Goal: Information Seeking & Learning: Learn about a topic

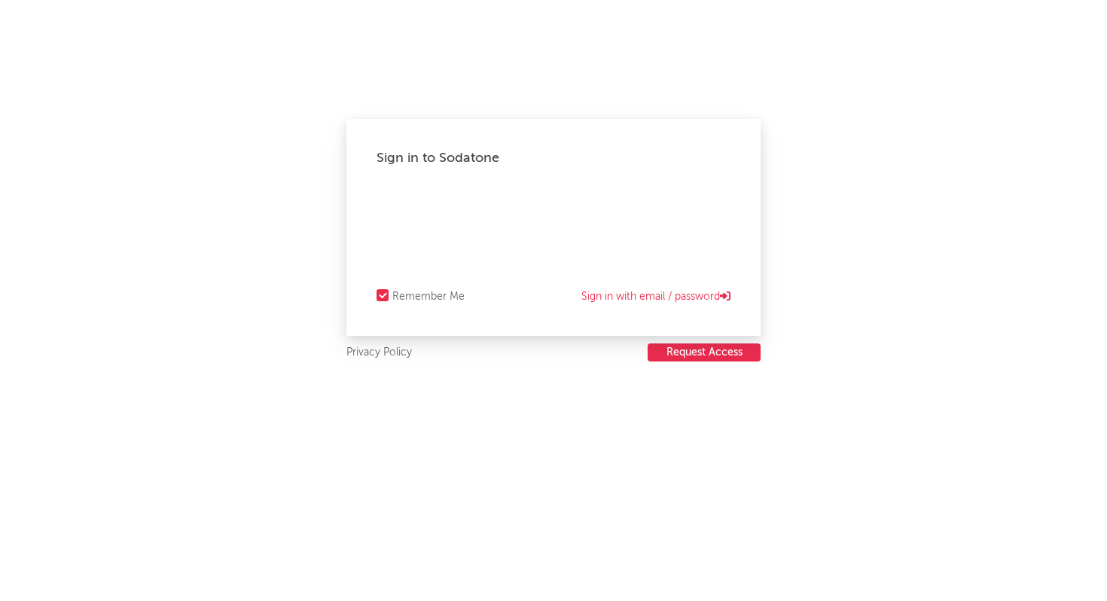
select select "recorded_music"
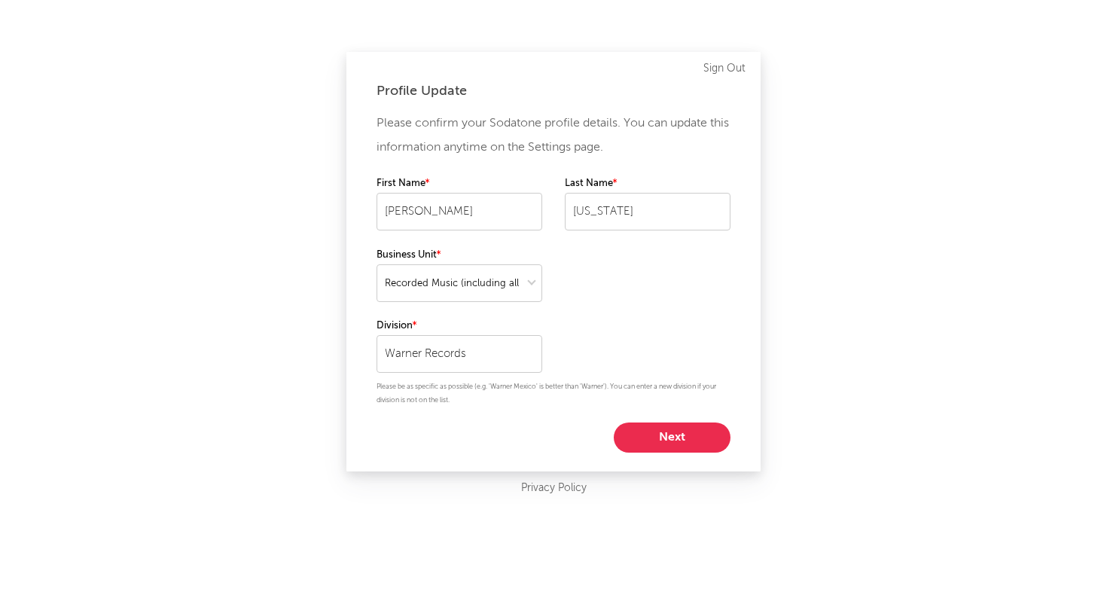
click at [672, 426] on button "Next" at bounding box center [672, 437] width 117 height 30
select select "assistant_coordinator"
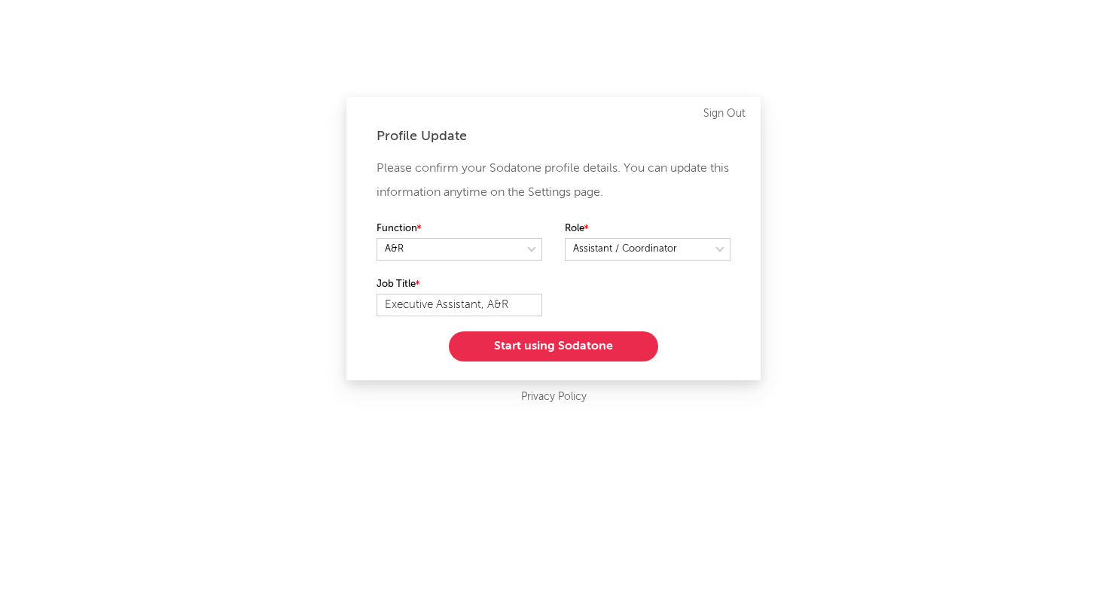
click at [586, 355] on button "Start using Sodatone" at bounding box center [553, 346] width 209 height 30
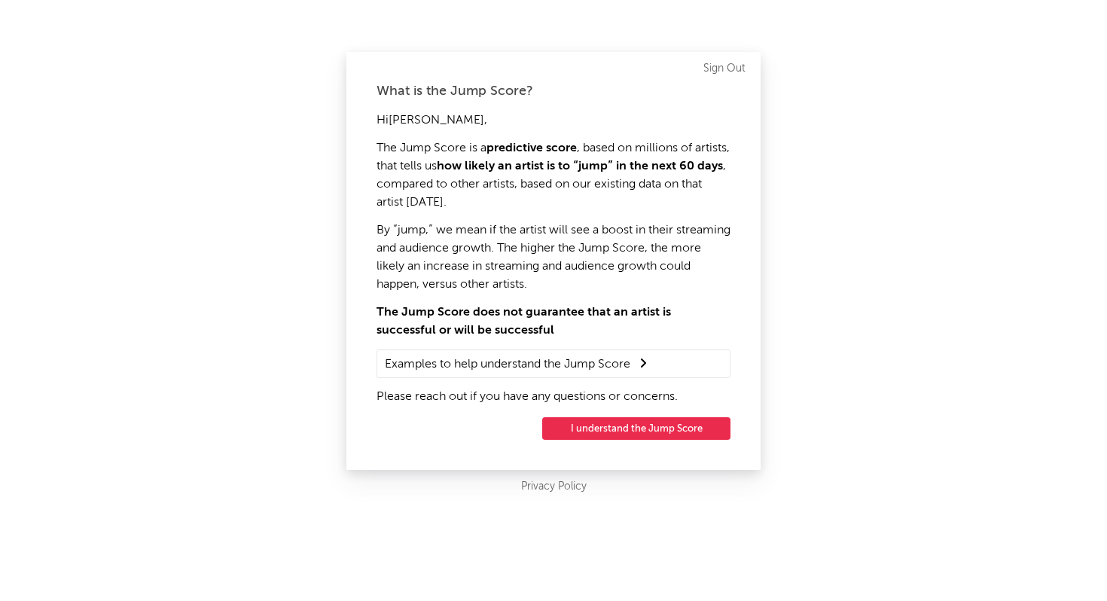
click at [599, 431] on button "I understand the Jump Score" at bounding box center [636, 428] width 188 height 23
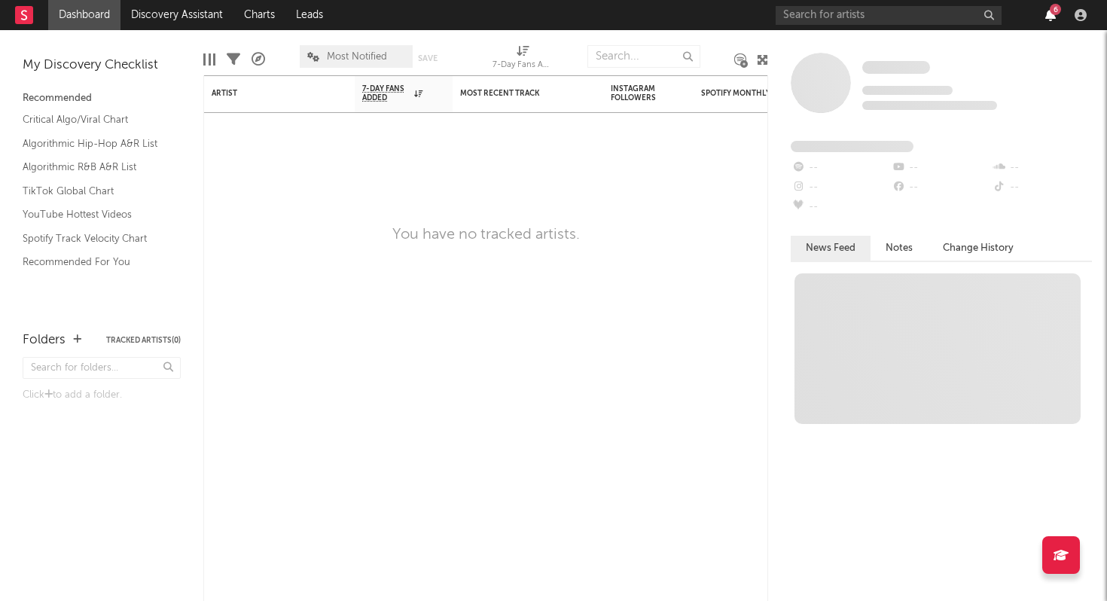
click at [1048, 9] on icon "button" at bounding box center [1050, 15] width 11 height 12
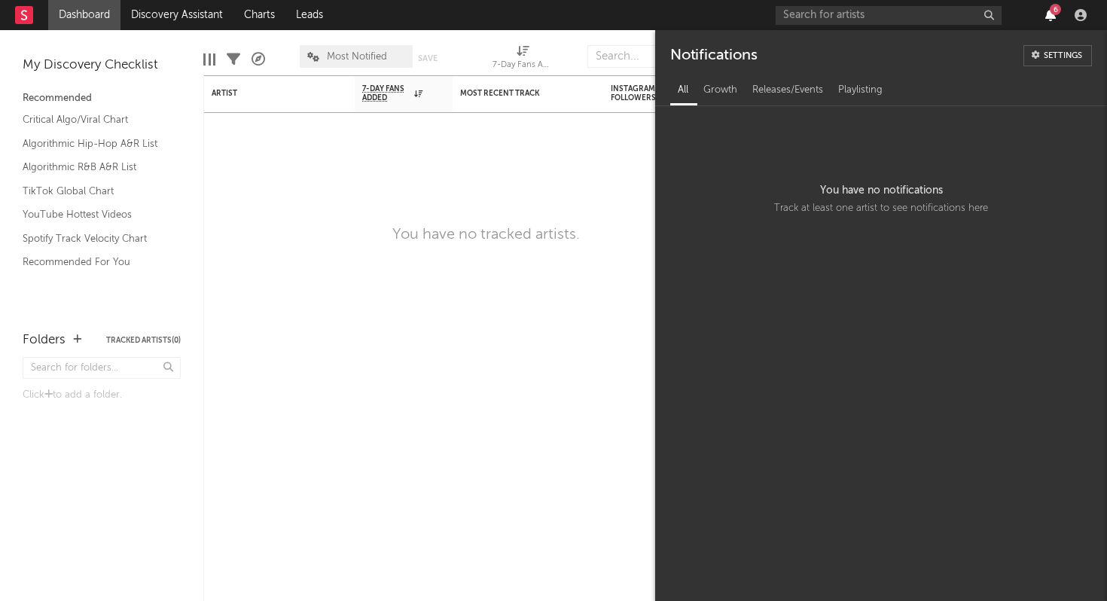
click at [1053, 19] on icon "button" at bounding box center [1050, 15] width 11 height 12
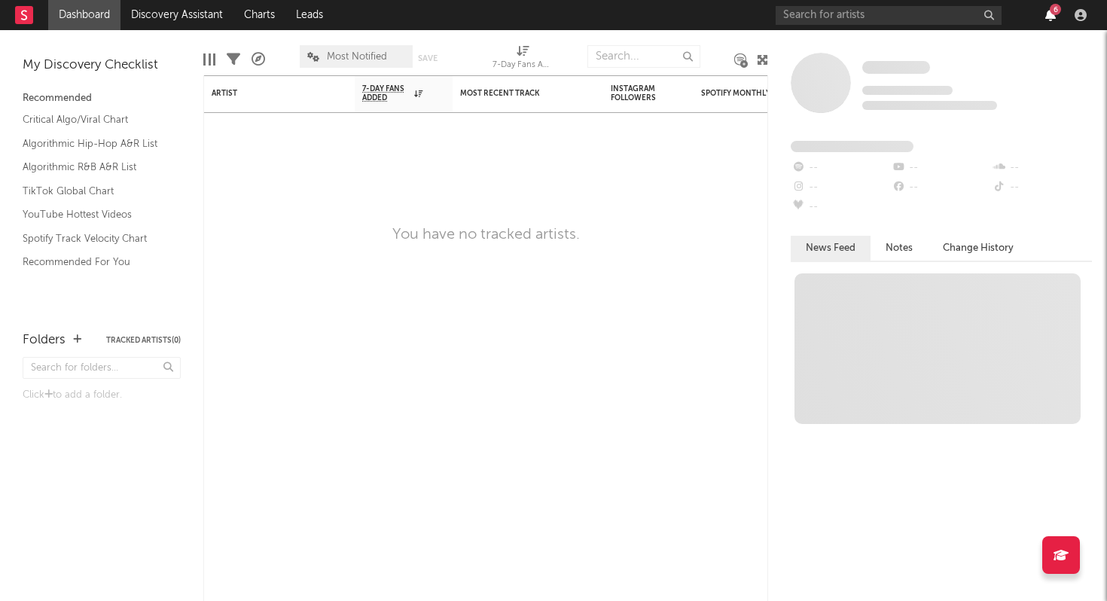
click at [1053, 17] on icon "button" at bounding box center [1050, 15] width 11 height 12
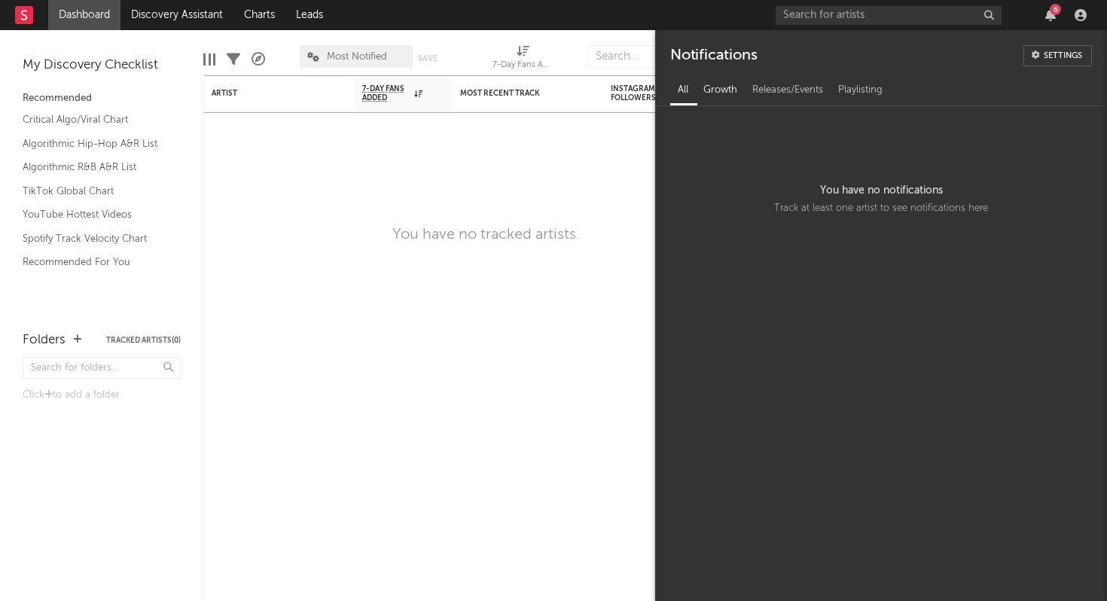
click at [724, 95] on div "Growth" at bounding box center [720, 91] width 49 height 26
click at [776, 100] on div "Releases/Events" at bounding box center [788, 91] width 86 height 26
click at [851, 97] on div "Playlisting" at bounding box center [860, 91] width 59 height 26
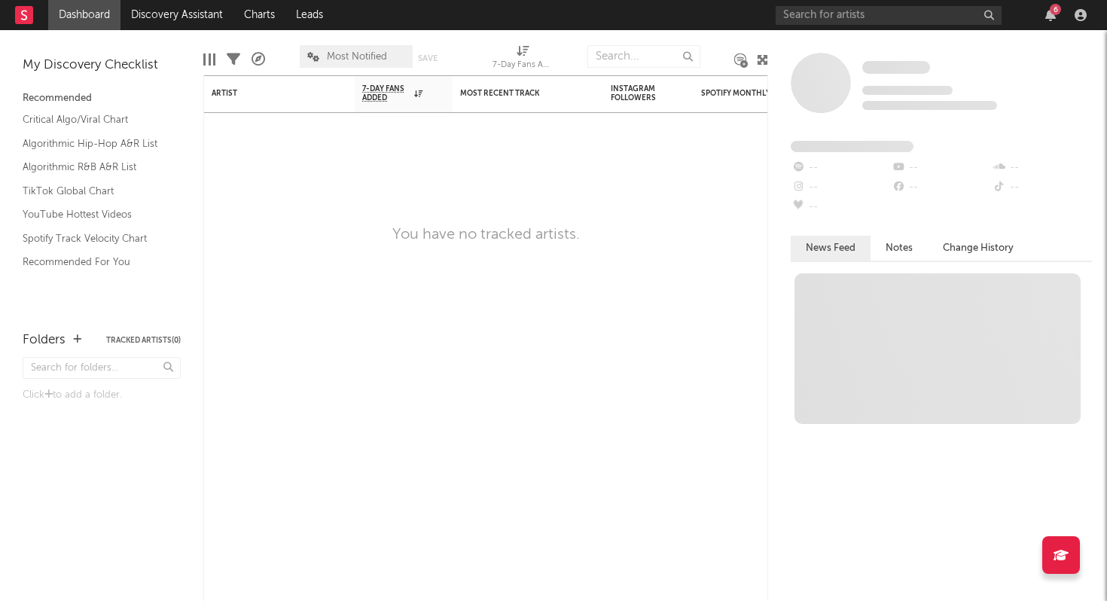
click at [620, 23] on nav "Dashboard Discovery Assistant Charts Leads 6" at bounding box center [553, 15] width 1107 height 30
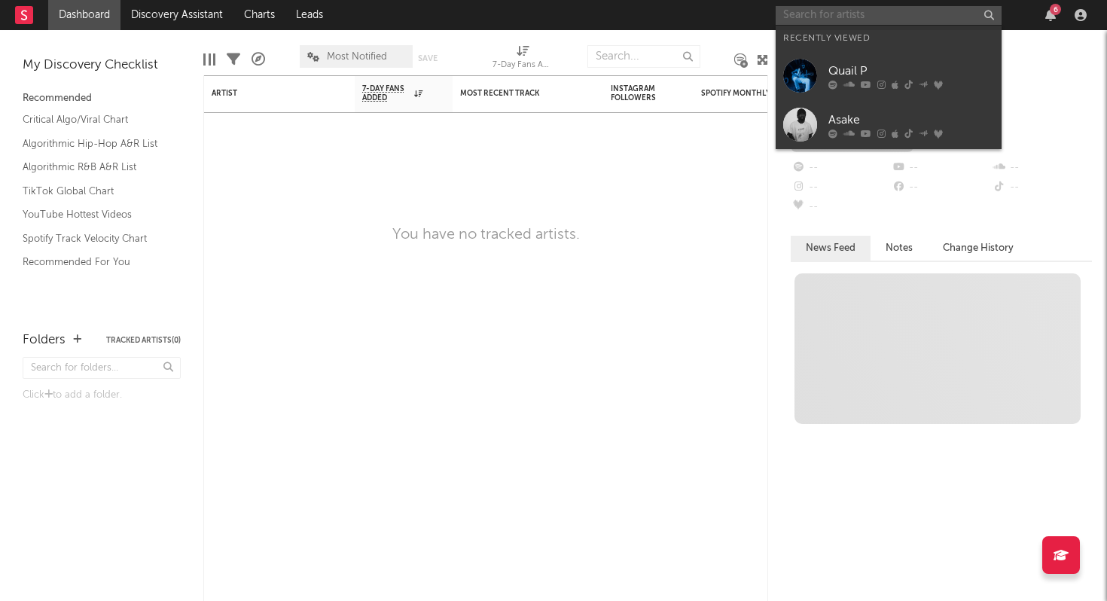
click at [828, 16] on input "text" at bounding box center [889, 15] width 226 height 19
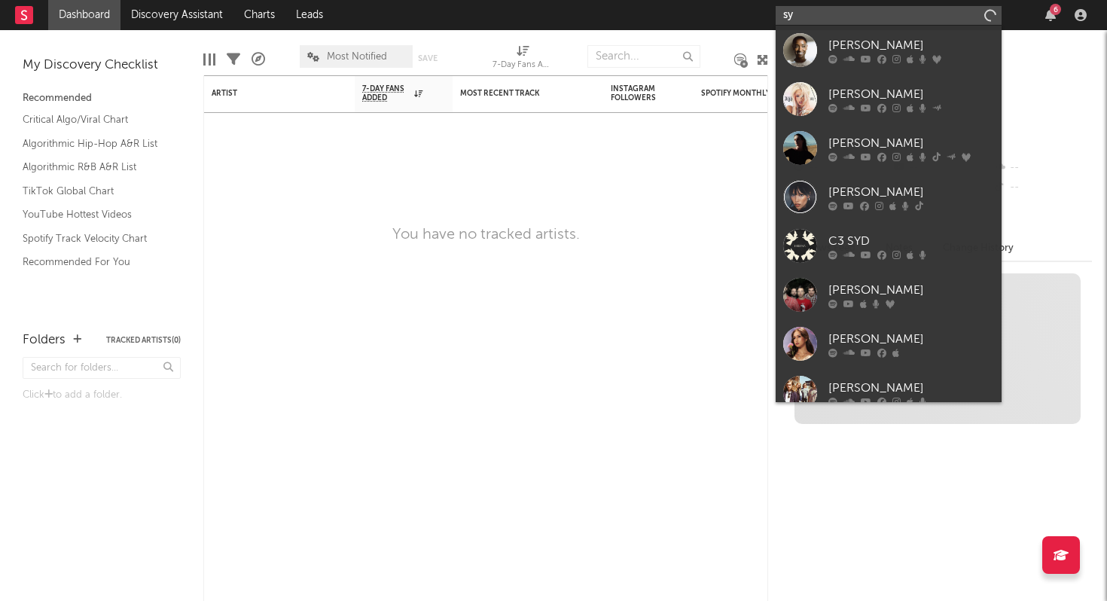
type input "syd"
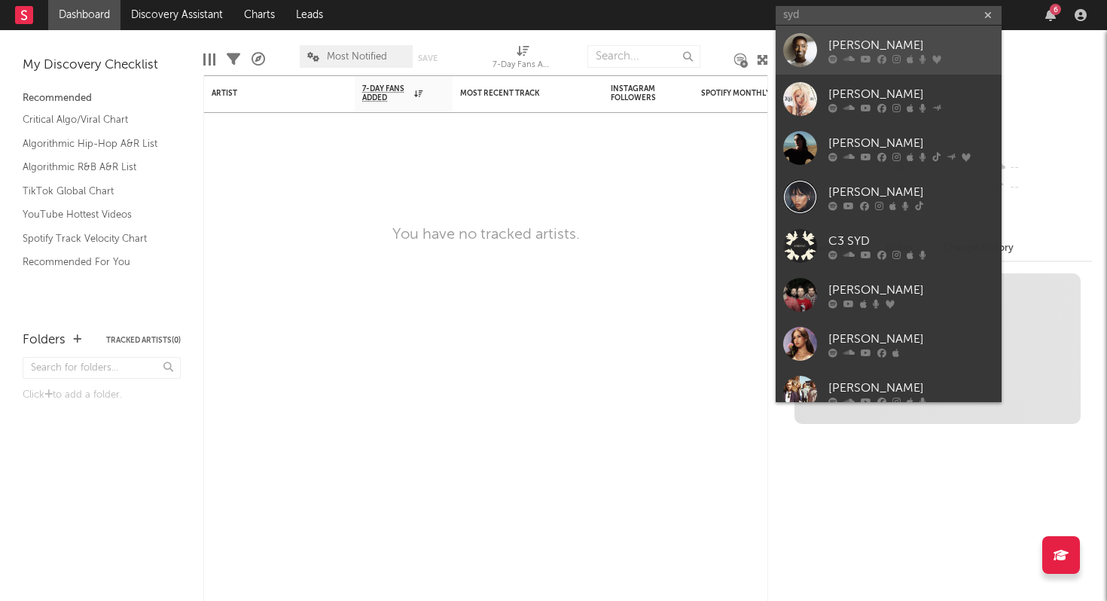
click at [825, 50] on link "Syd" at bounding box center [889, 50] width 226 height 49
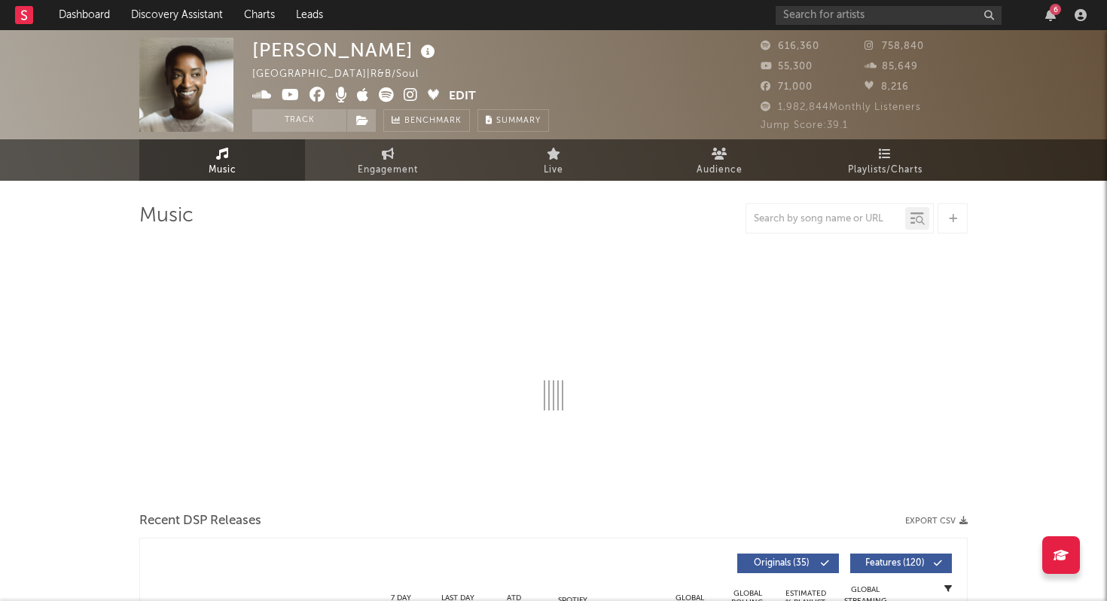
select select "6m"
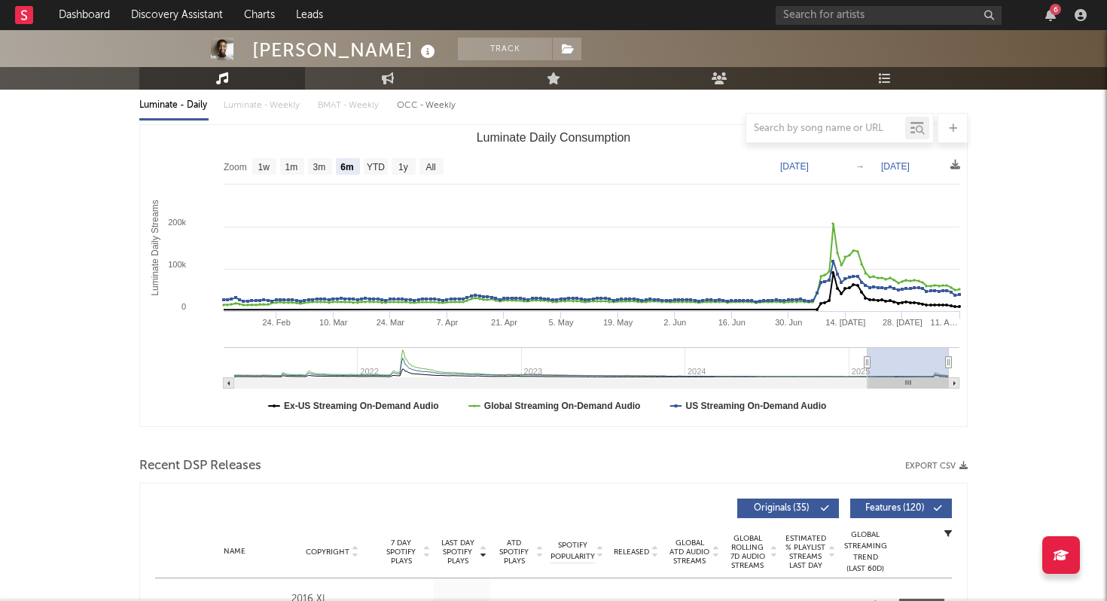
scroll to position [181, 0]
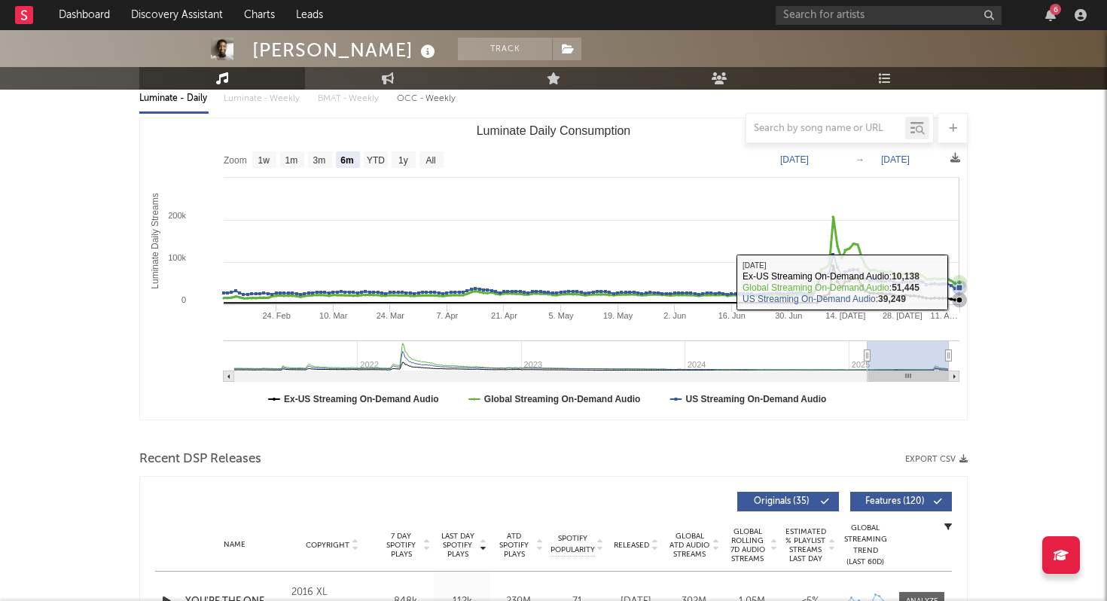
click at [960, 282] on icon "Luminate Daily Consumption" at bounding box center [959, 287] width 15 height 15
click at [959, 282] on icon "Luminate Daily Consumption" at bounding box center [959, 287] width 15 height 15
click at [959, 283] on icon "Luminate Daily Consumption" at bounding box center [959, 287] width 15 height 15
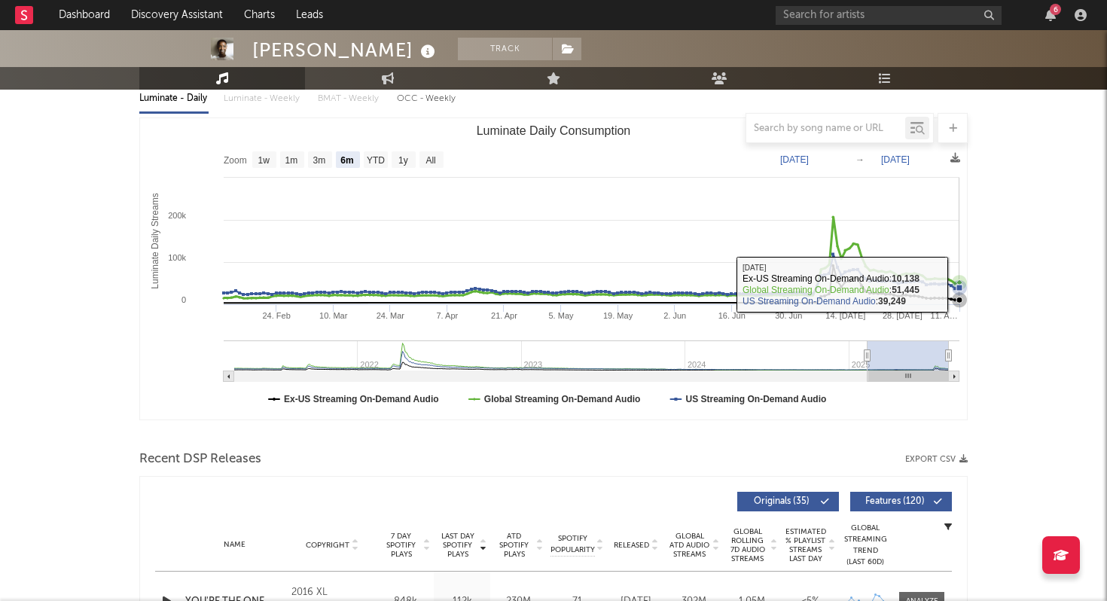
click at [961, 285] on icon "Luminate Daily Consumption" at bounding box center [959, 288] width 6 height 6
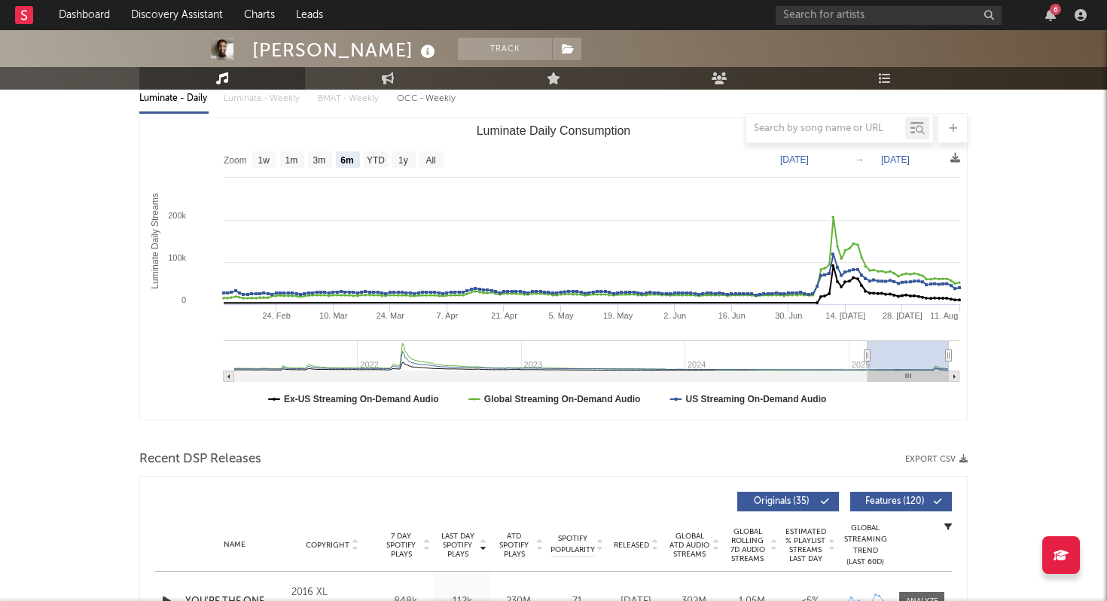
drag, startPoint x: 921, startPoint y: 355, endPoint x: 947, endPoint y: 352, distance: 25.8
click at [950, 353] on g "Luminate Daily Consumption" at bounding box center [592, 360] width 736 height 41
type input "2025-04-17"
select select "3m"
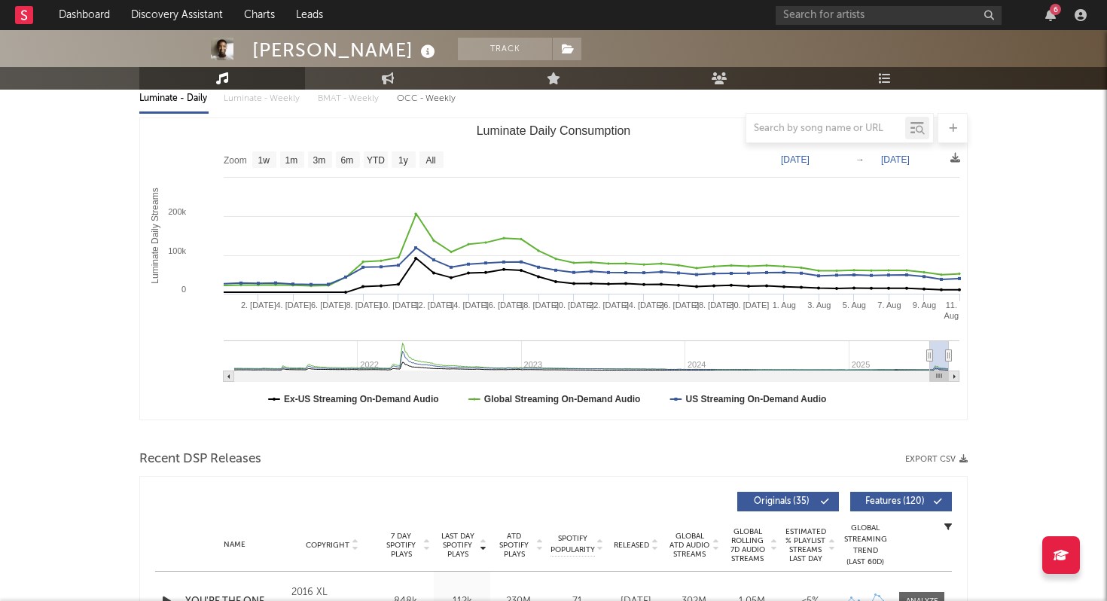
type input "2025-07-10"
select select "1m"
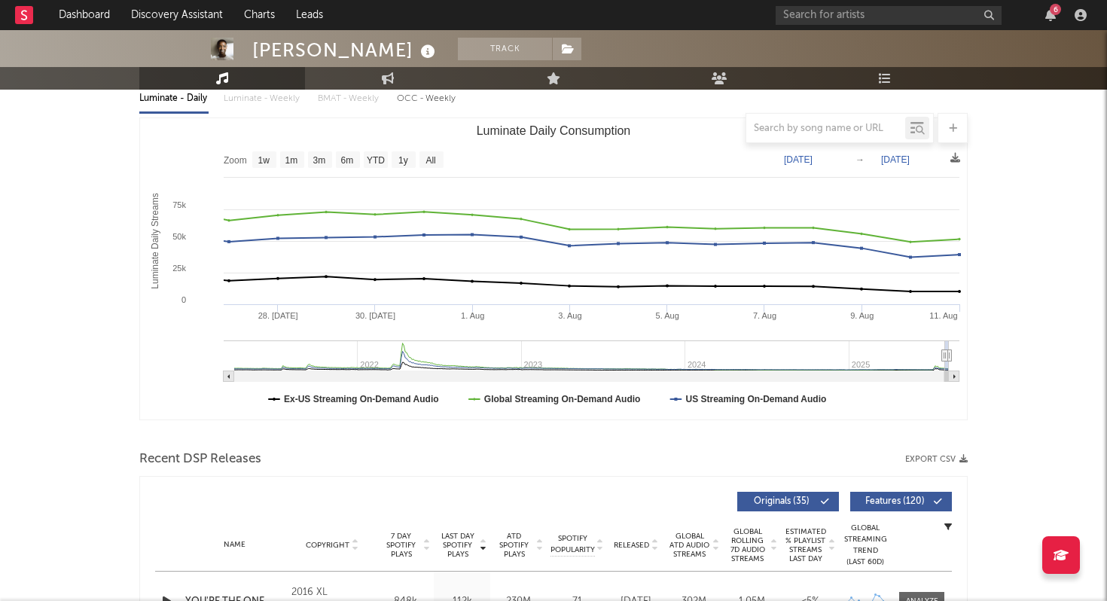
type input "2025-08-09"
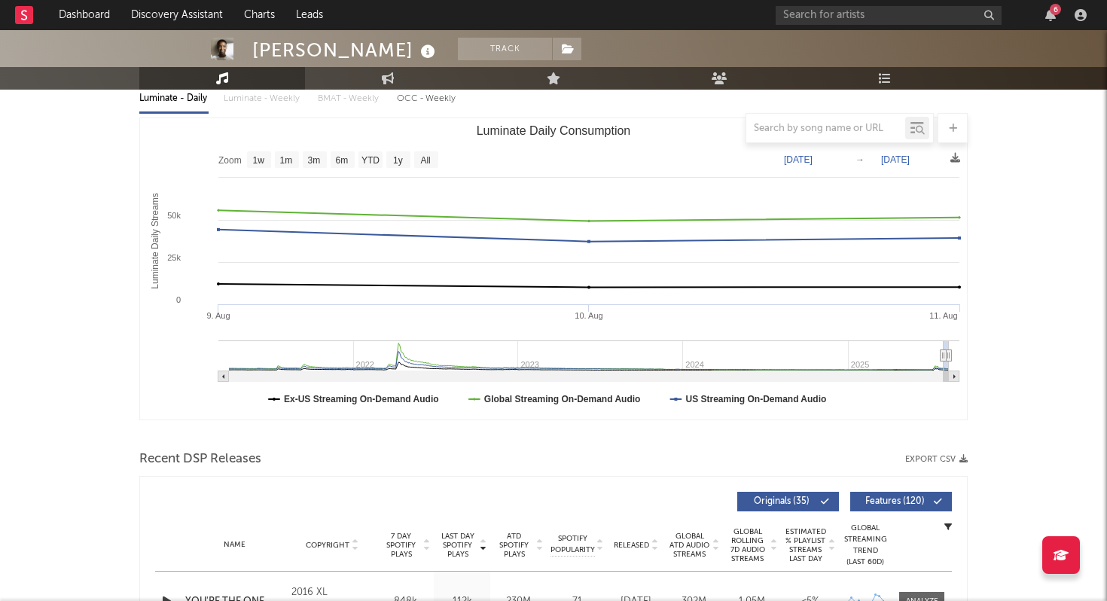
drag, startPoint x: 867, startPoint y: 353, endPoint x: 959, endPoint y: 350, distance: 92.7
click at [960, 351] on icon "Created with Highcharts 10.3.3 Luminate Daily Streams Luminate Daily Consumptio…" at bounding box center [553, 268] width 827 height 301
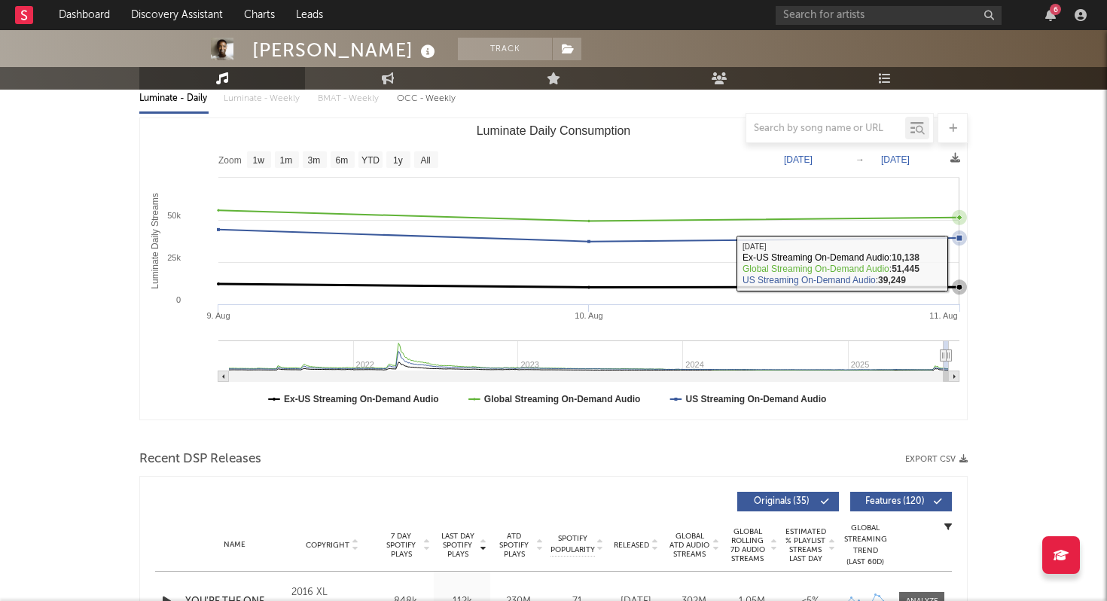
click at [944, 287] on icon "Luminate Daily Consumption" at bounding box center [404, 283] width 1112 height 7
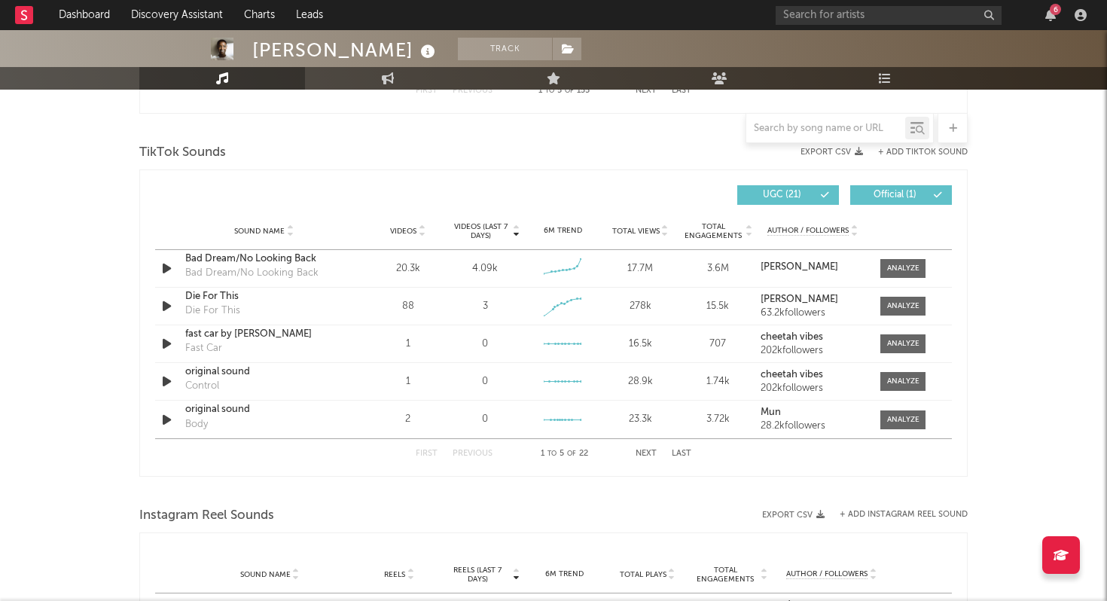
scroll to position [1004, 0]
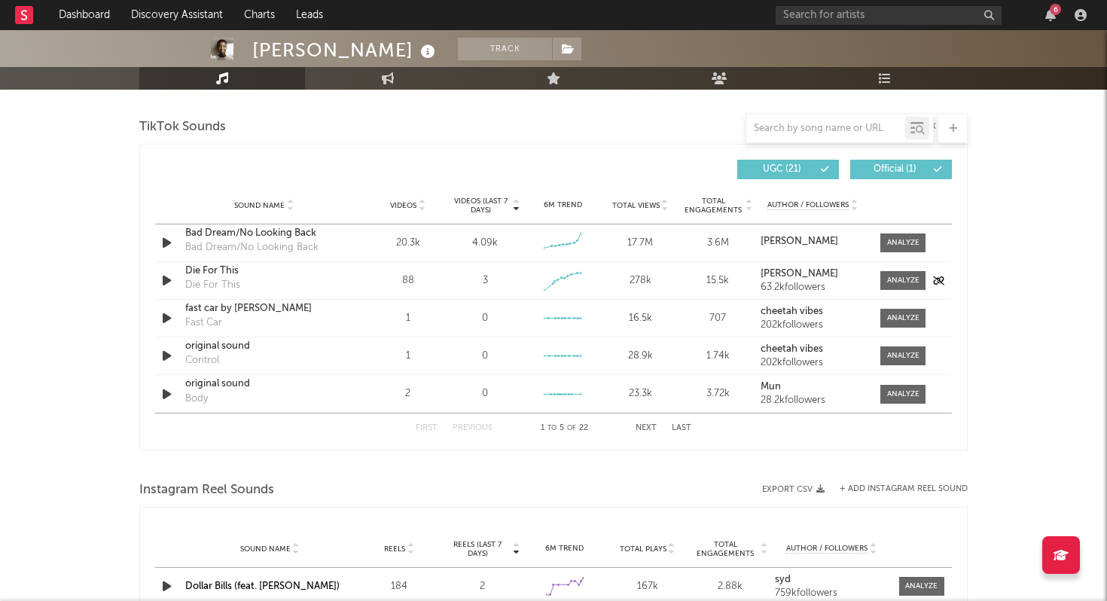
click at [386, 280] on div "88" at bounding box center [408, 280] width 70 height 15
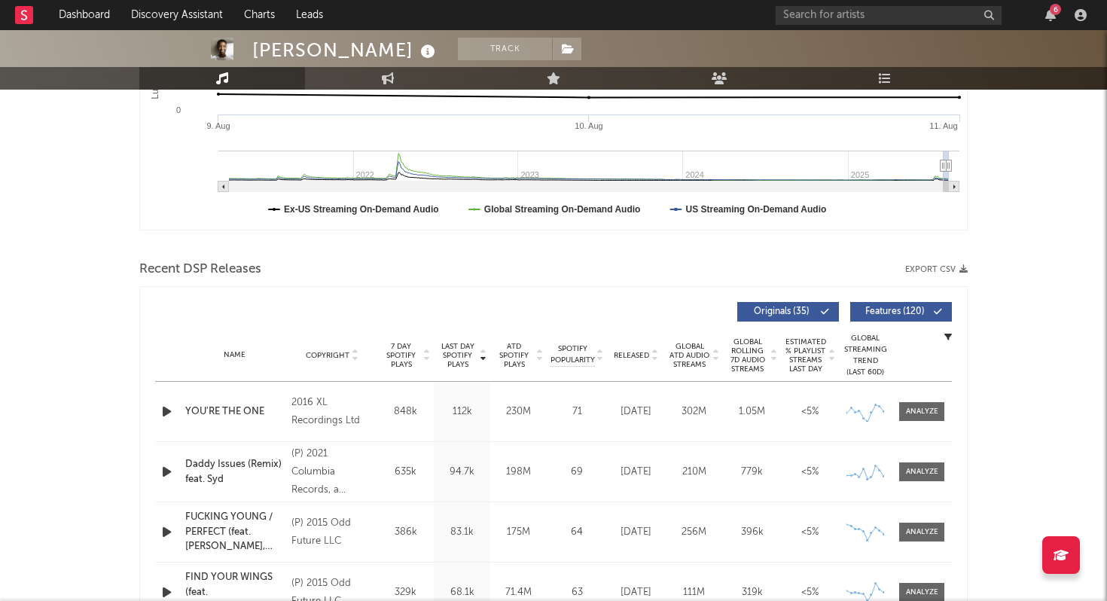
scroll to position [0, 0]
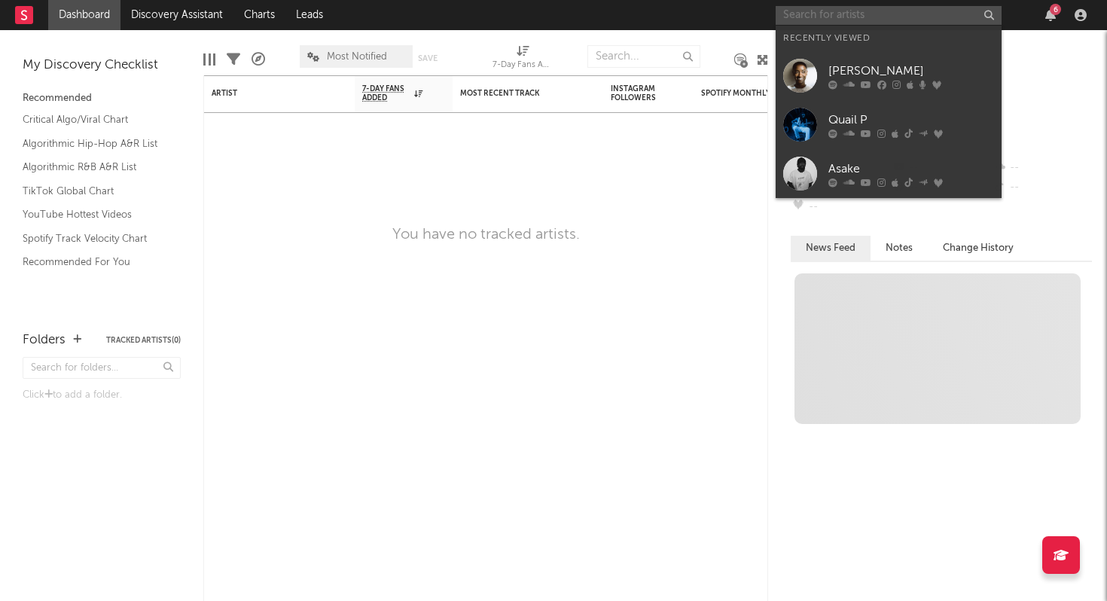
click at [838, 11] on input "text" at bounding box center [889, 15] width 226 height 19
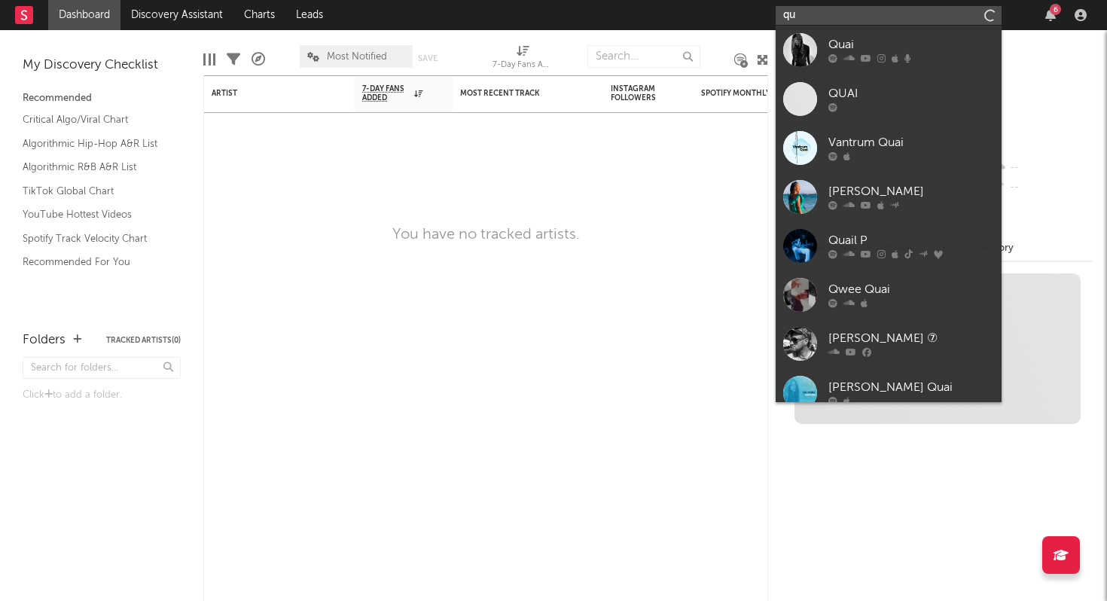
type input "q"
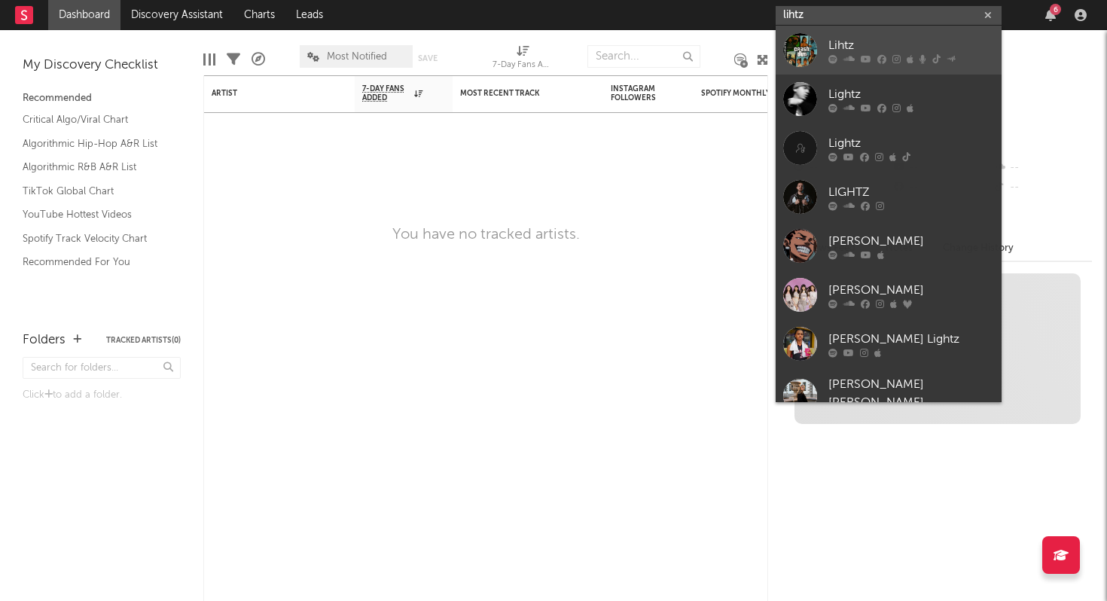
type input "lihtz"
click at [885, 39] on div "Lihtz" at bounding box center [911, 45] width 166 height 18
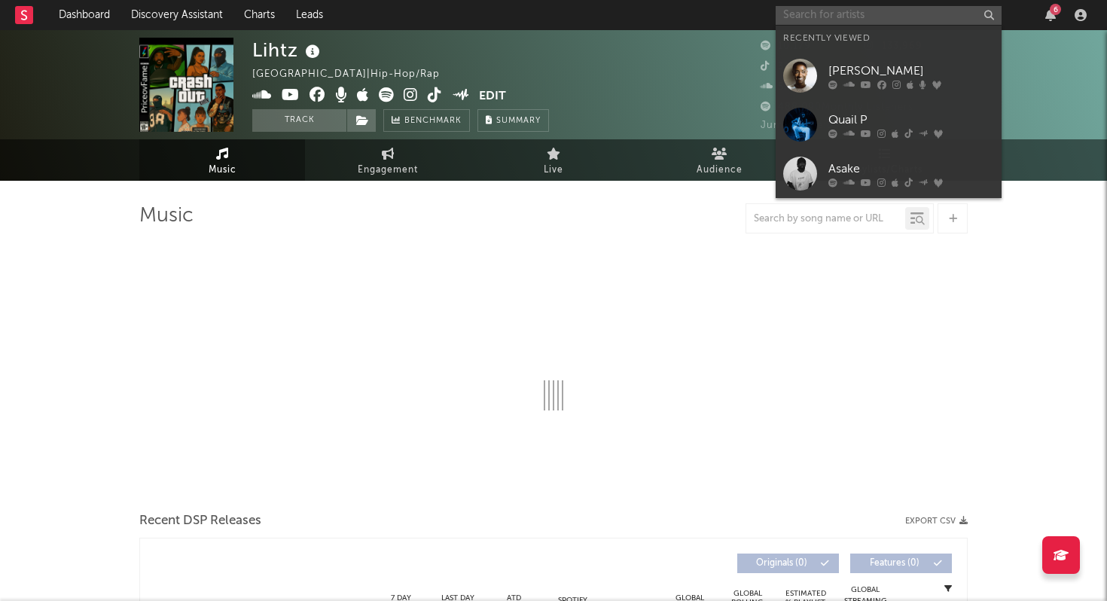
click at [860, 23] on input "text" at bounding box center [889, 15] width 226 height 19
select select "6m"
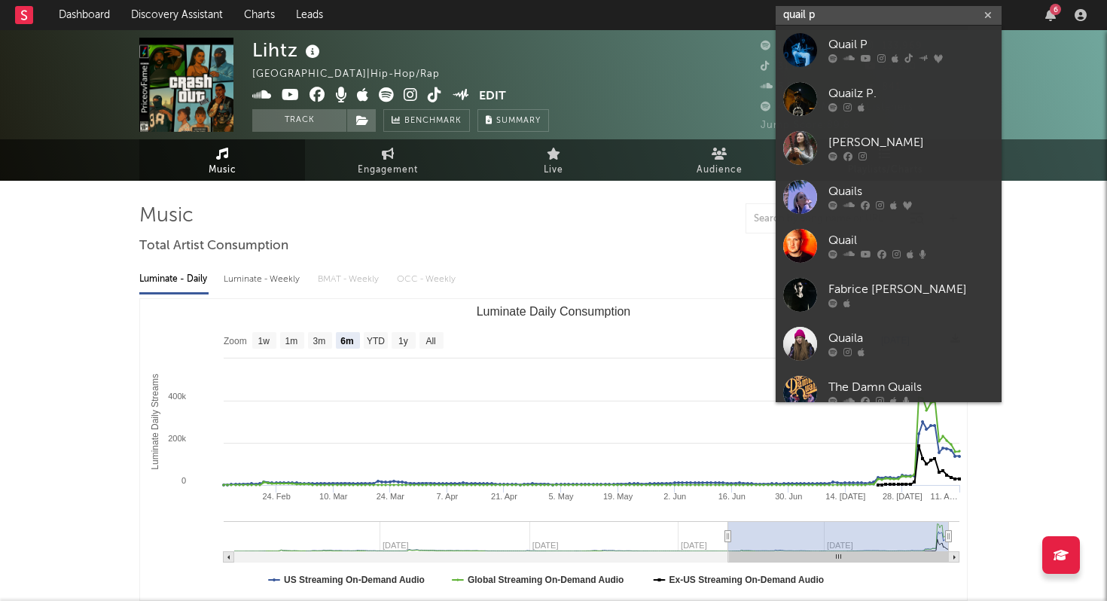
type input "quail p"
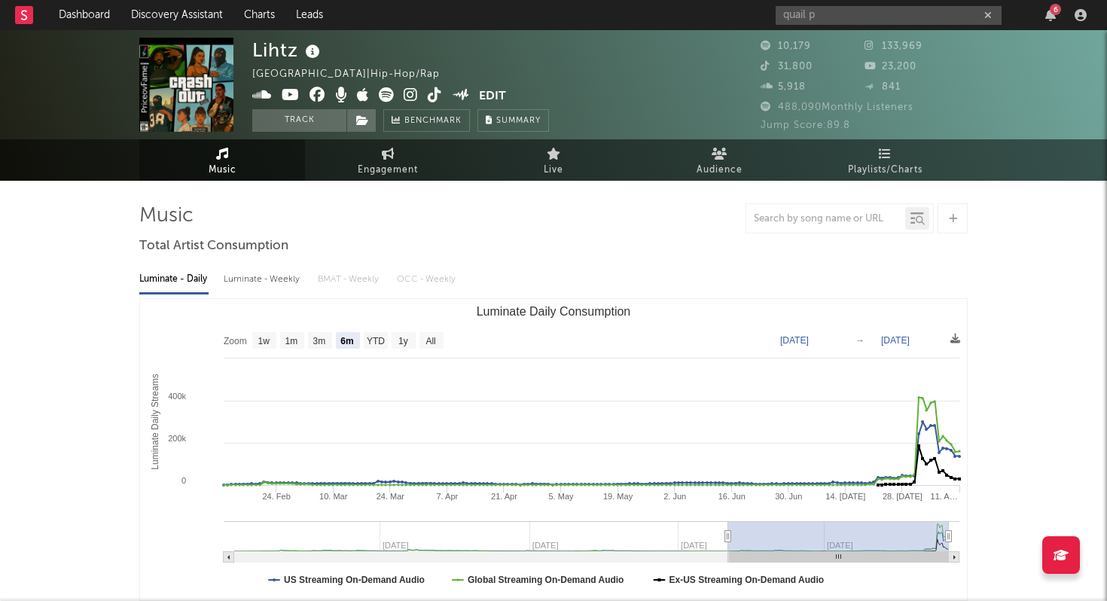
click at [676, 64] on div "Lihtz United States | Hip-Hop/Rap Edit Track Benchmark Summary" at bounding box center [497, 85] width 490 height 94
click at [897, 14] on input "quail p" at bounding box center [889, 15] width 226 height 19
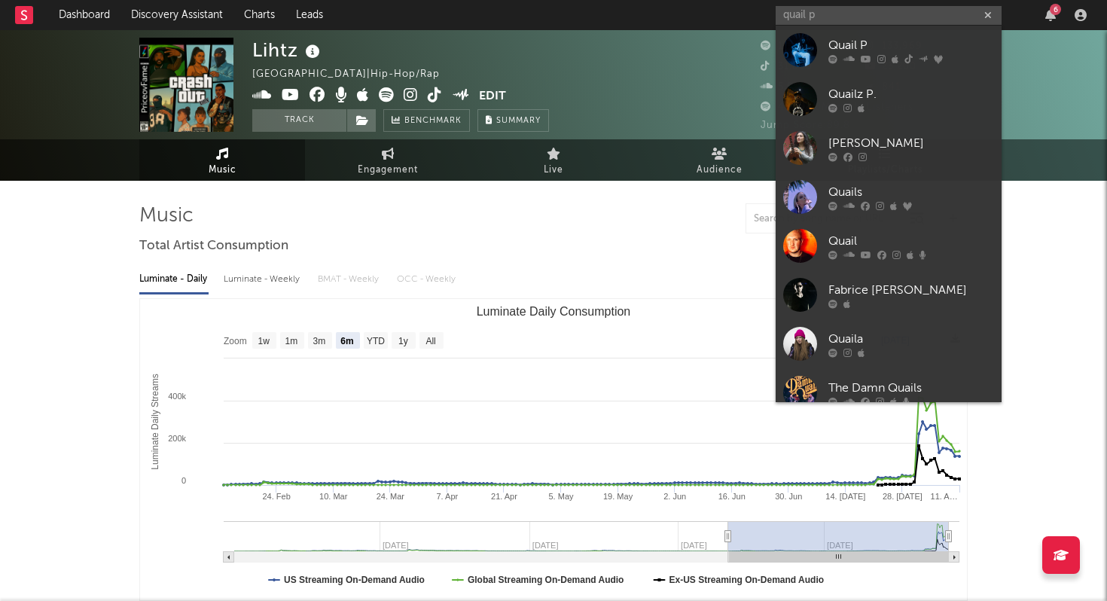
click at [880, 42] on div "Quail P" at bounding box center [911, 45] width 166 height 18
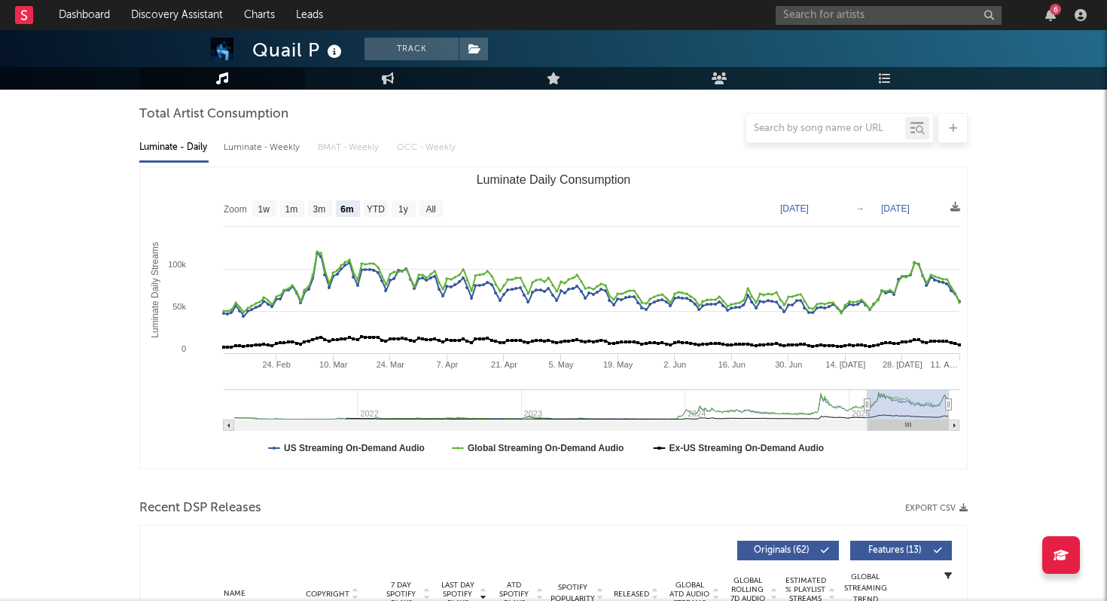
scroll to position [133, 0]
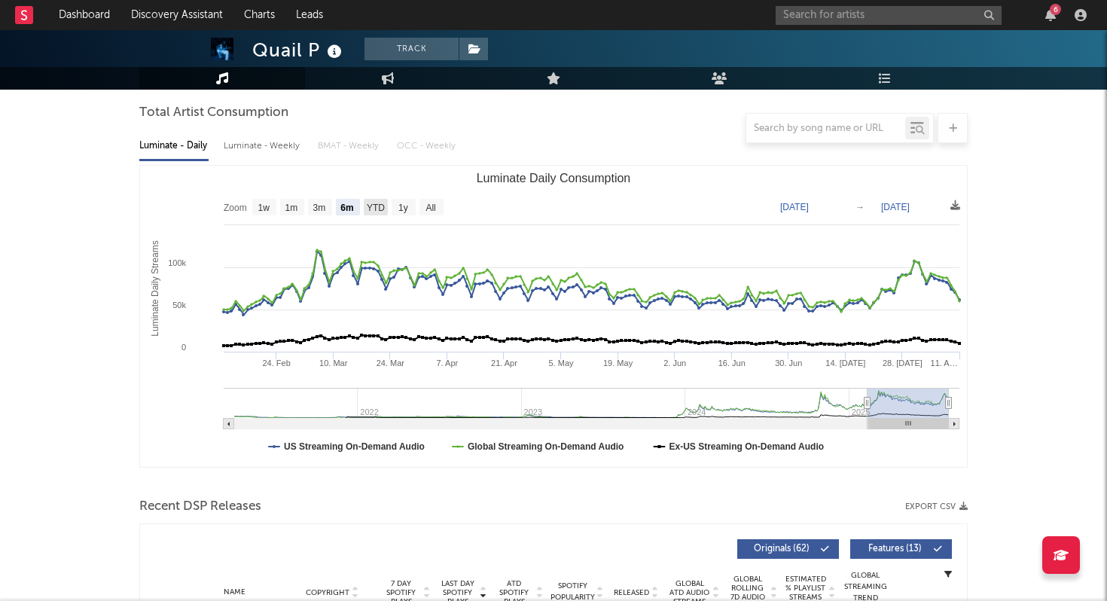
click at [375, 204] on text "YTD" at bounding box center [376, 208] width 18 height 11
select select "YTD"
type input "2025-01-01"
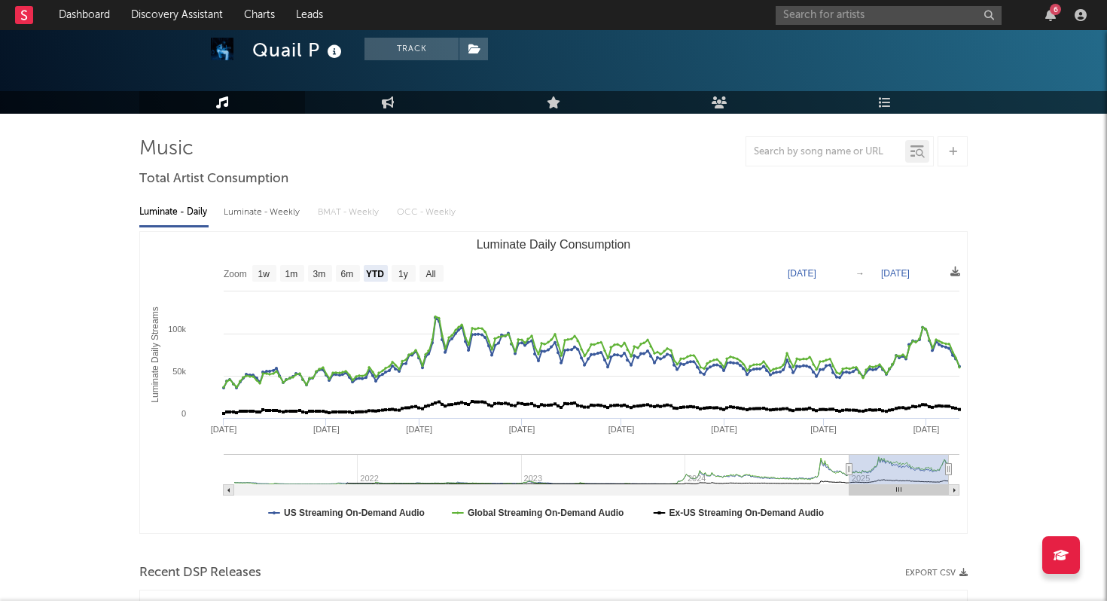
scroll to position [53, 0]
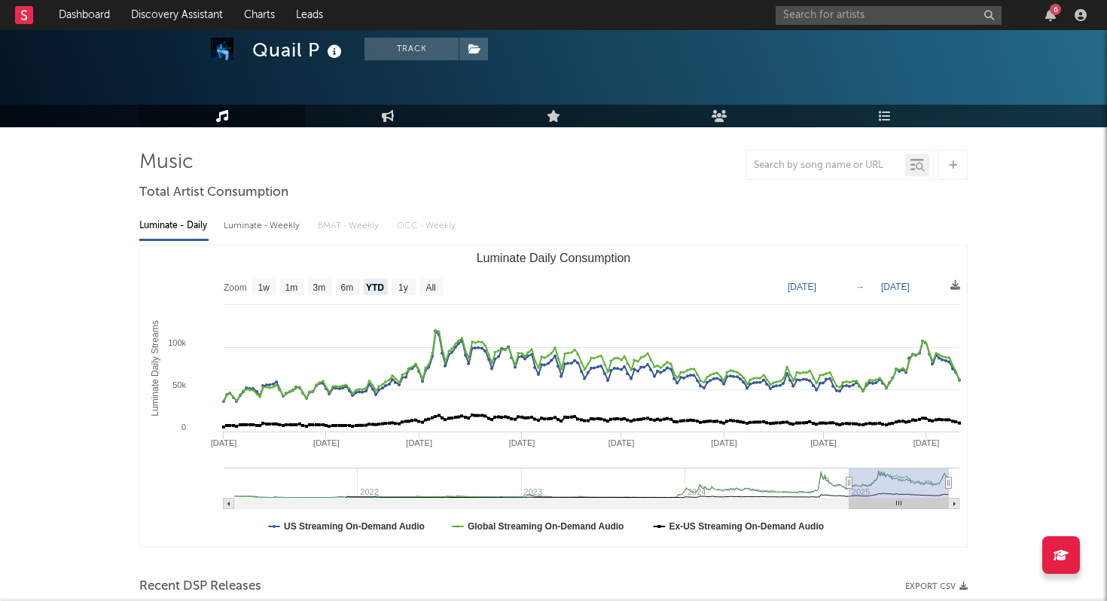
click at [372, 297] on rect "Luminate Daily Consumption" at bounding box center [553, 396] width 827 height 301
click at [376, 288] on text "YTD" at bounding box center [375, 287] width 18 height 11
select select "YTD"
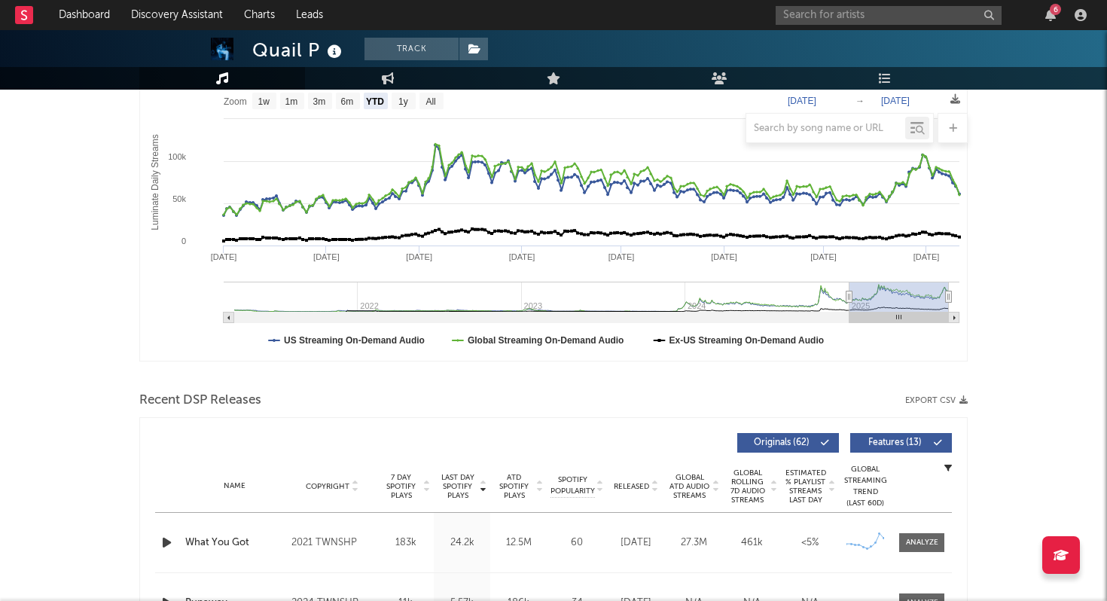
scroll to position [279, 0]
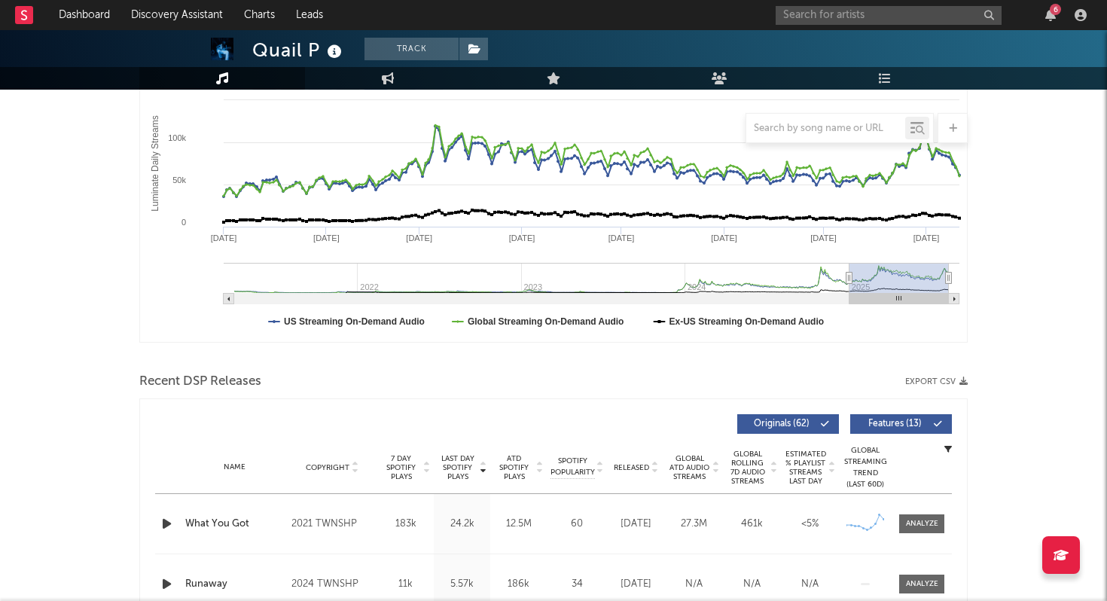
scroll to position [259, 0]
